Goal: Task Accomplishment & Management: Complete application form

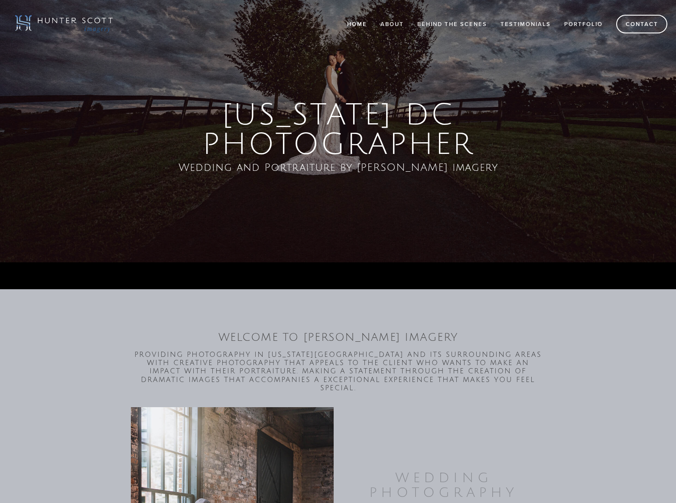
scroll to position [1238, 0]
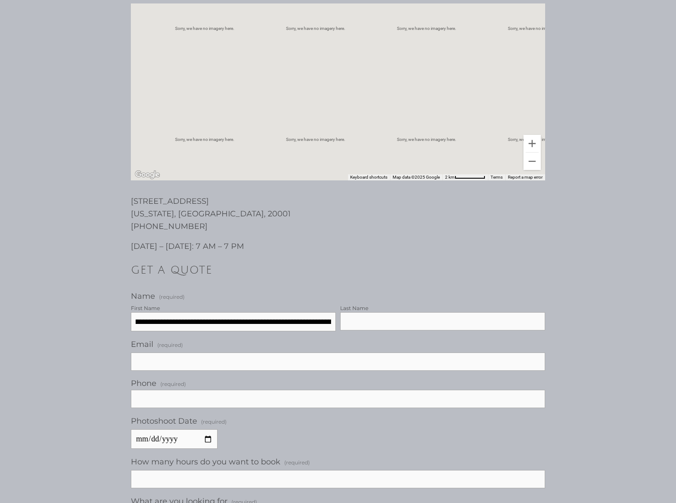
scroll to position [452, 0]
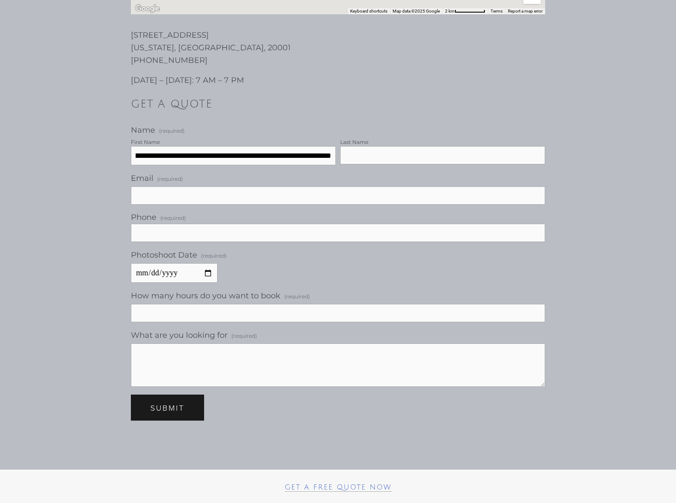
click at [131, 394] on button "Submit Submit" at bounding box center [167, 407] width 73 height 26
type input "**********"
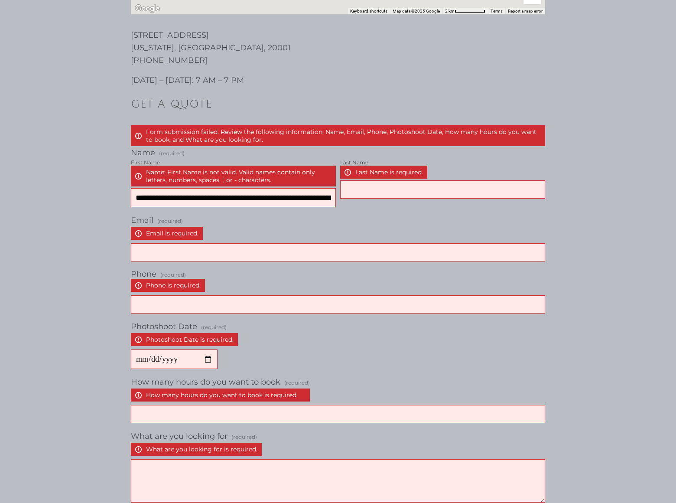
scroll to position [567, 0]
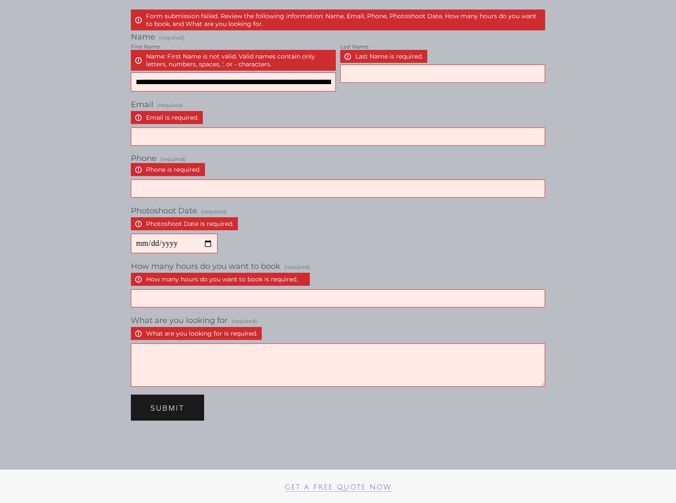
click at [168, 402] on span "Submit" at bounding box center [167, 407] width 34 height 10
